Goal: Task Accomplishment & Management: Complete application form

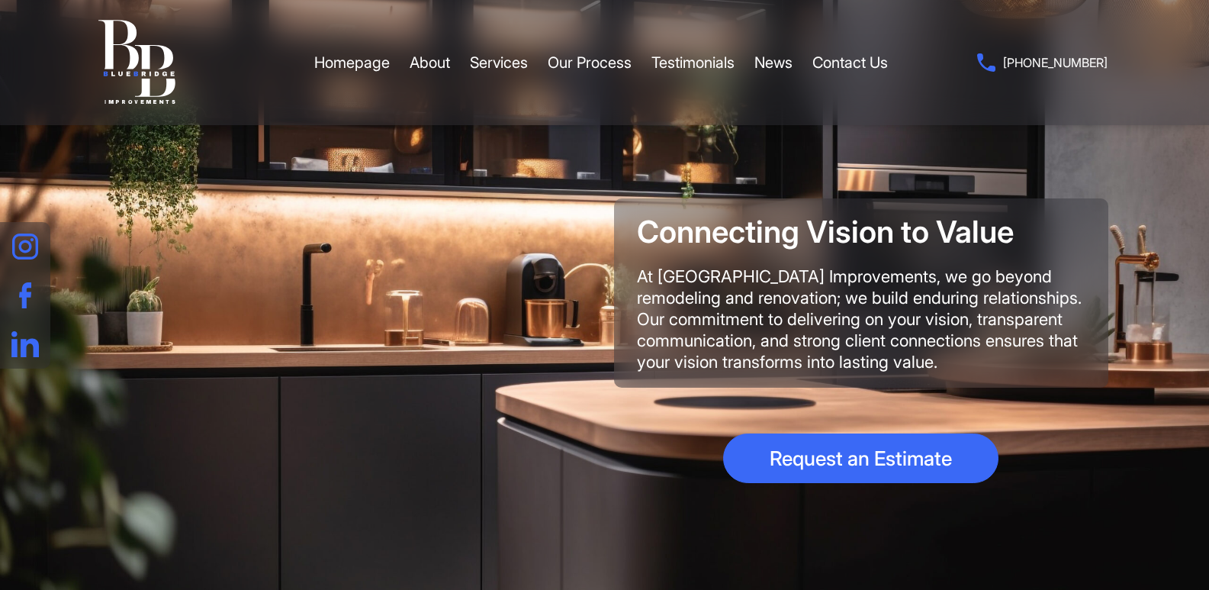
click at [812, 40] on link "Contact Us" at bounding box center [850, 63] width 76 height 46
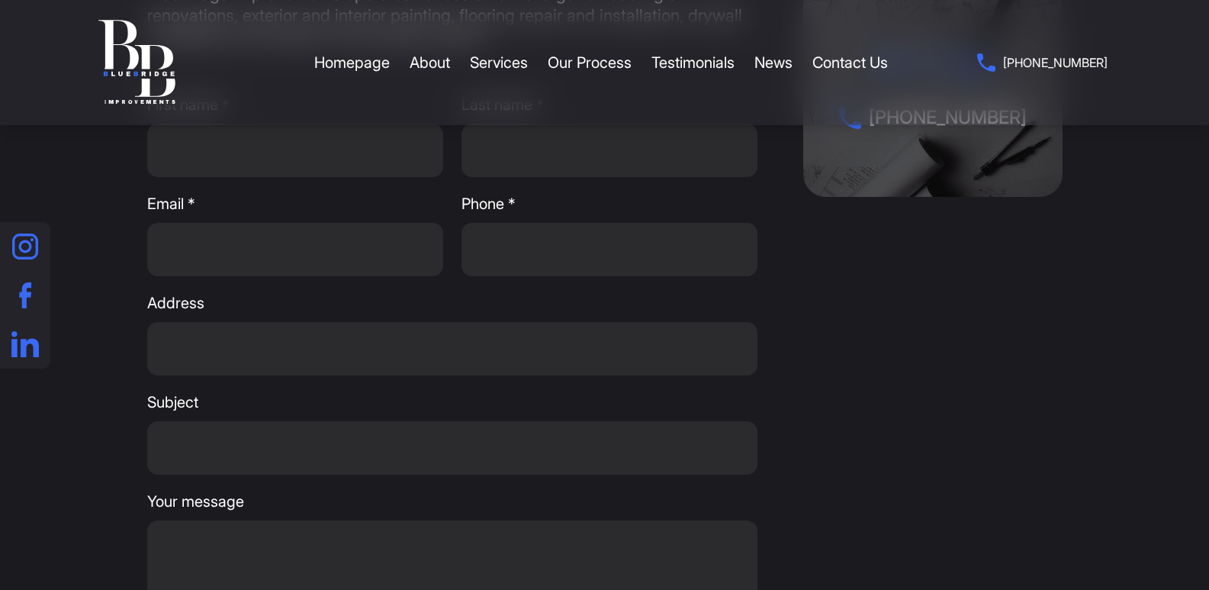
scroll to position [280, 0]
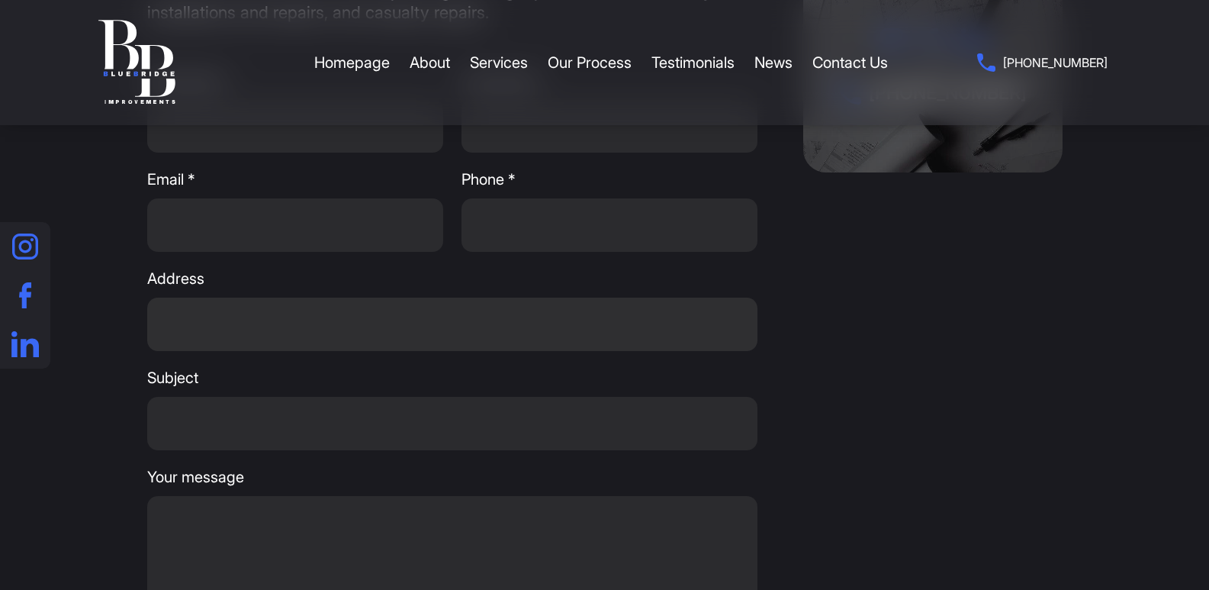
drag, startPoint x: 203, startPoint y: 340, endPoint x: 217, endPoint y: 355, distance: 21.0
click at [203, 337] on input "Address" at bounding box center [452, 323] width 610 height 53
type input "[STREET_ADDRESS]"
type input "[PERSON_NAME]"
type input "White"
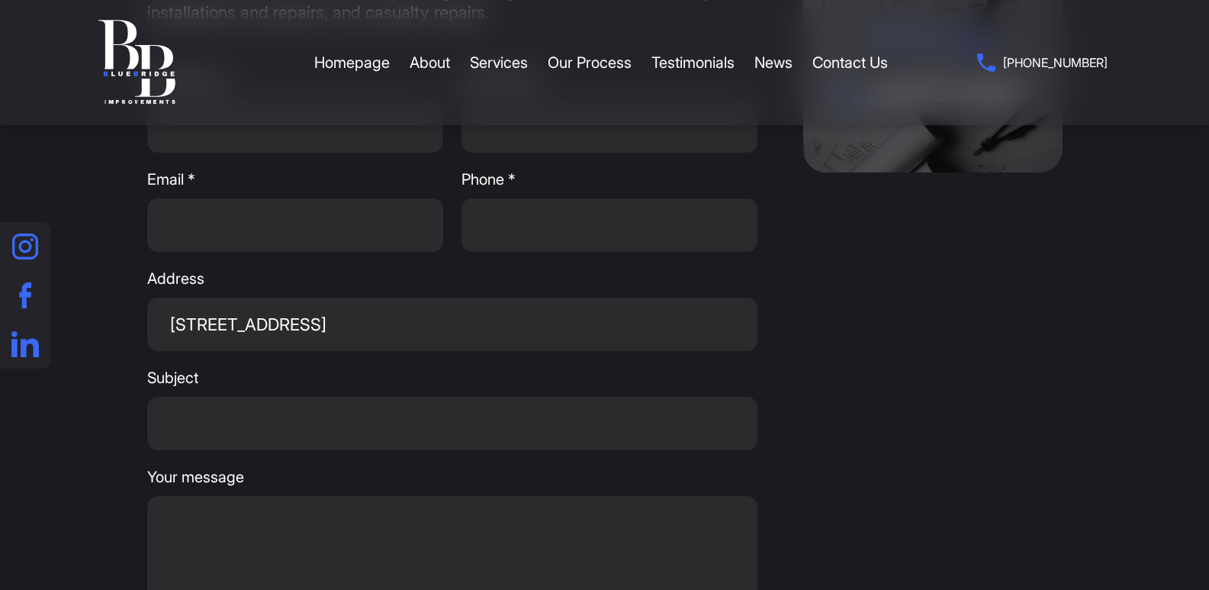
type input "[PERSON_NAME][EMAIL_ADDRESS][DOMAIN_NAME]"
type input "8149805065"
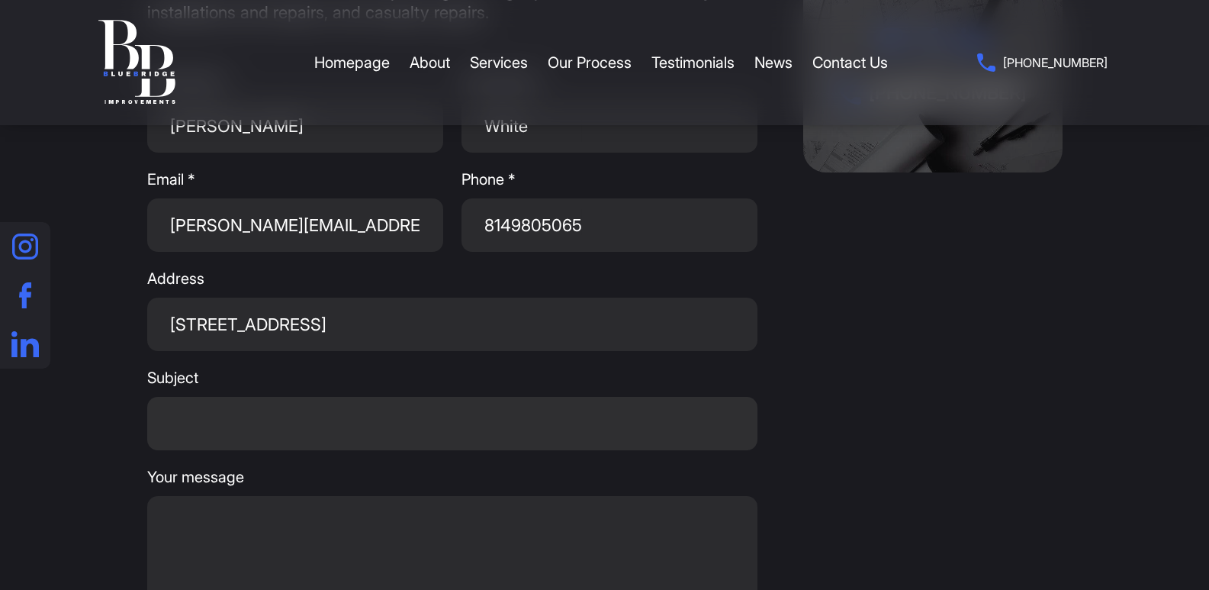
click at [199, 425] on input "Subject" at bounding box center [452, 423] width 610 height 53
type input "Get A Wikipedia Page For Yourself Or For Your Company."
drag, startPoint x: 232, startPoint y: 514, endPoint x: 236, endPoint y: 506, distance: 8.9
click at [230, 516] on textarea "Your message" at bounding box center [452, 572] width 610 height 153
paste textarea "Wikipedia is considered to be the World’s most significant tool for reference m…"
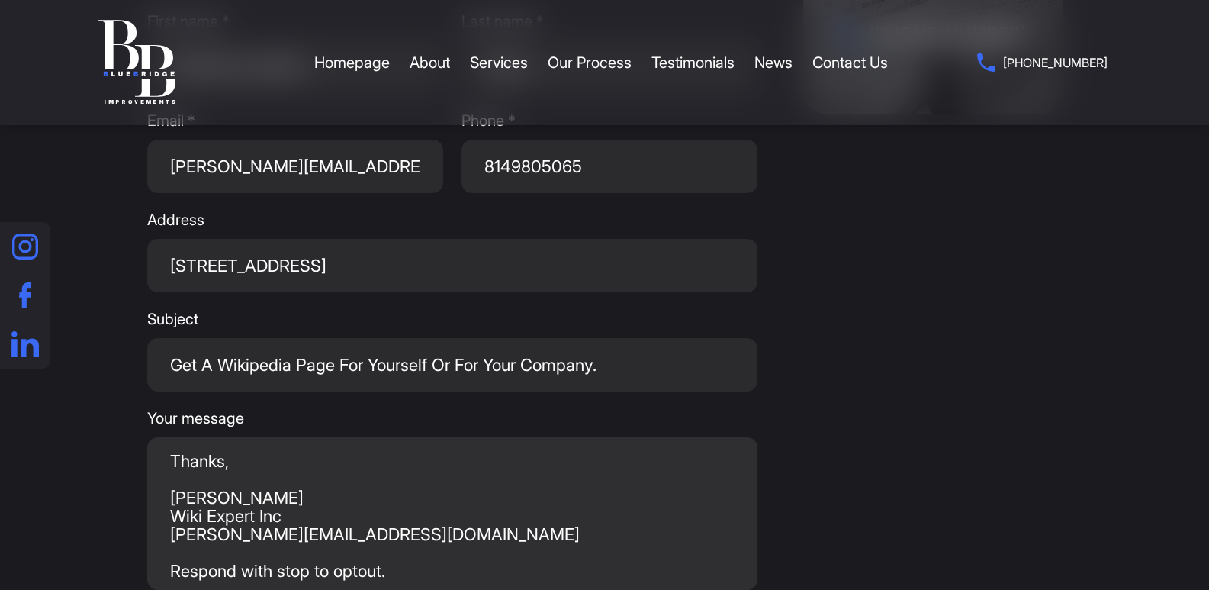
scroll to position [667, 0]
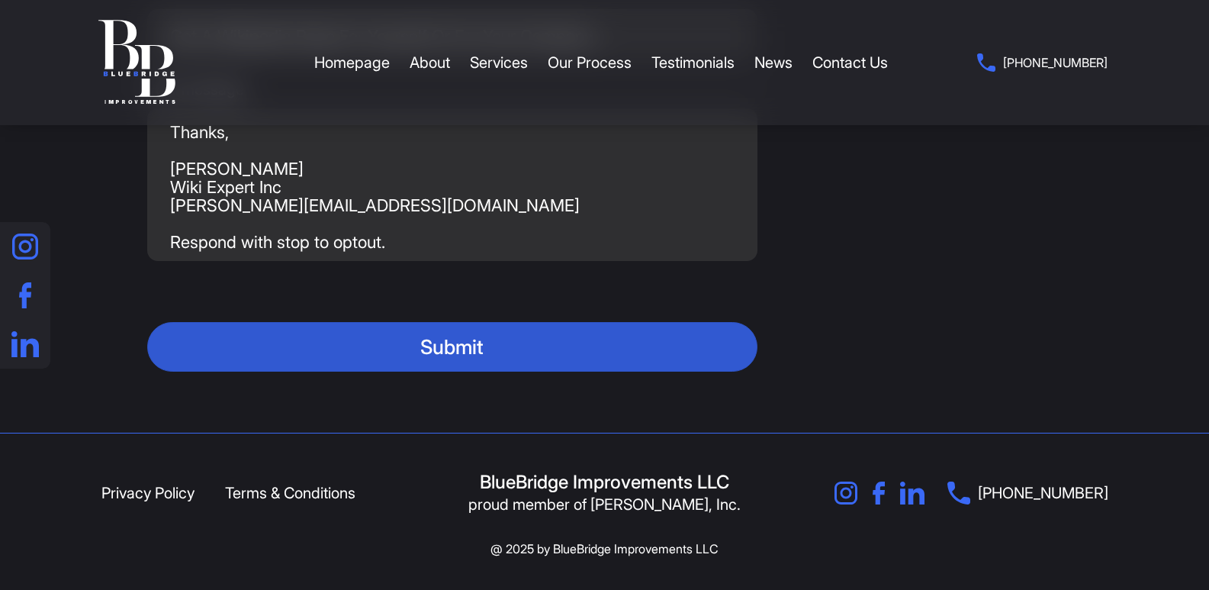
type textarea "Wikipedia is considered to be the World’s most significant tool for reference m…"
click at [452, 352] on button "Submit" at bounding box center [452, 347] width 610 height 50
